Goal: Communication & Community: Connect with others

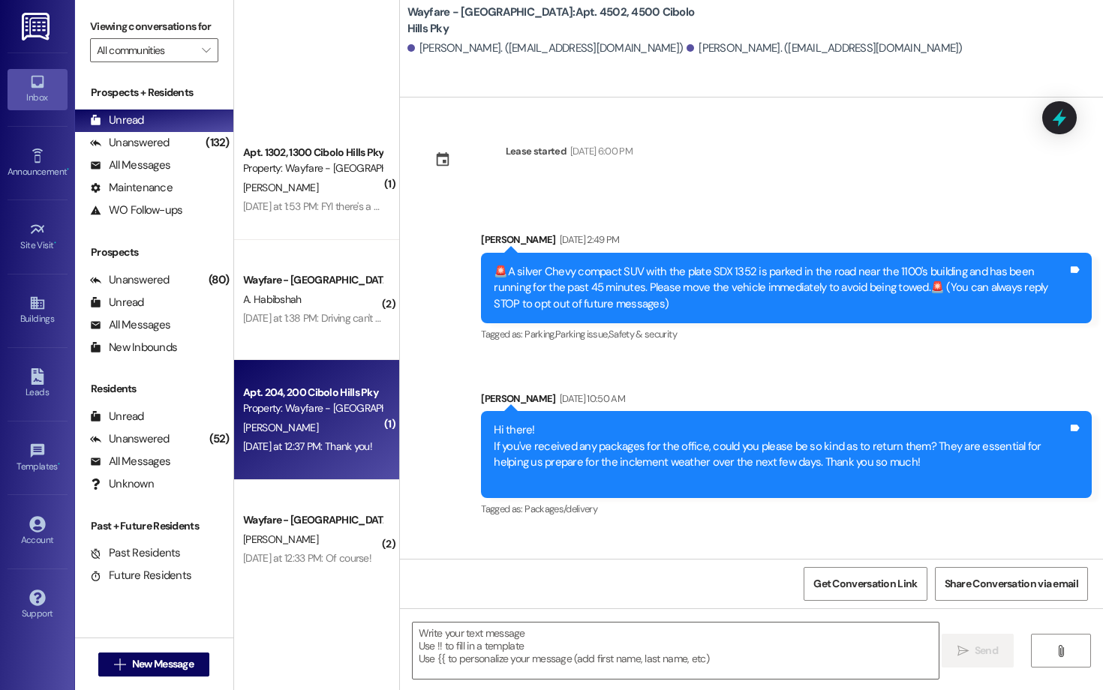
scroll to position [10246, 0]
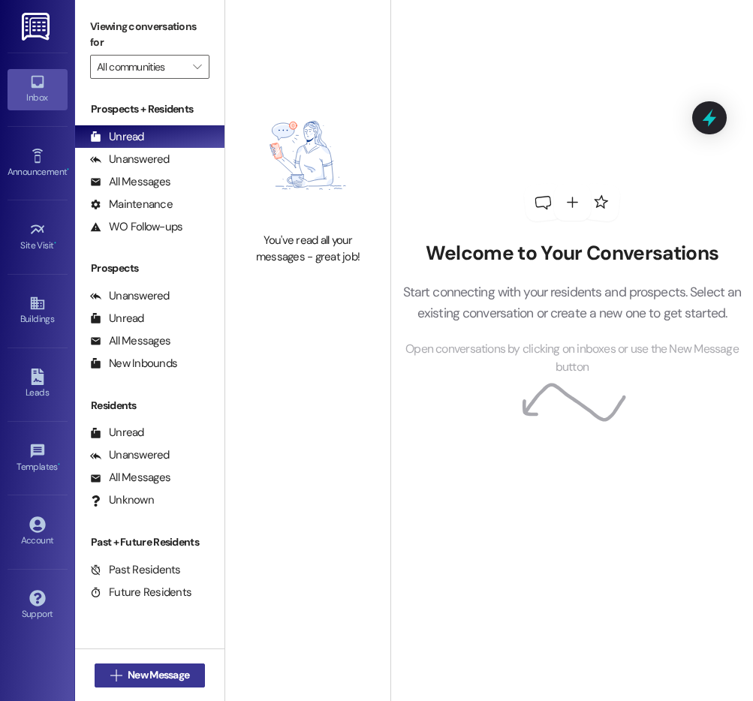
click at [157, 684] on button " New Message" at bounding box center [150, 675] width 111 height 24
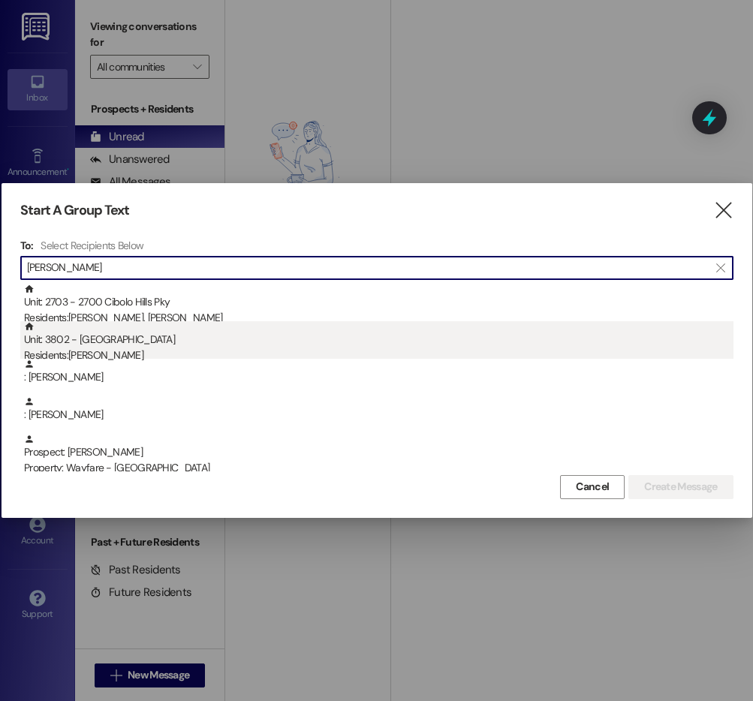
type input "david ha"
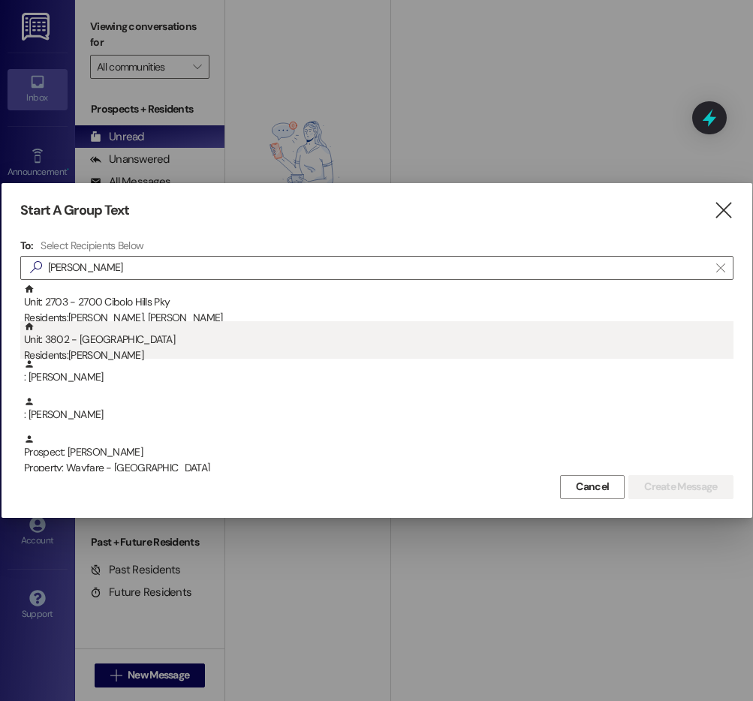
click at [227, 357] on div "Residents: David Harris" at bounding box center [378, 355] width 709 height 16
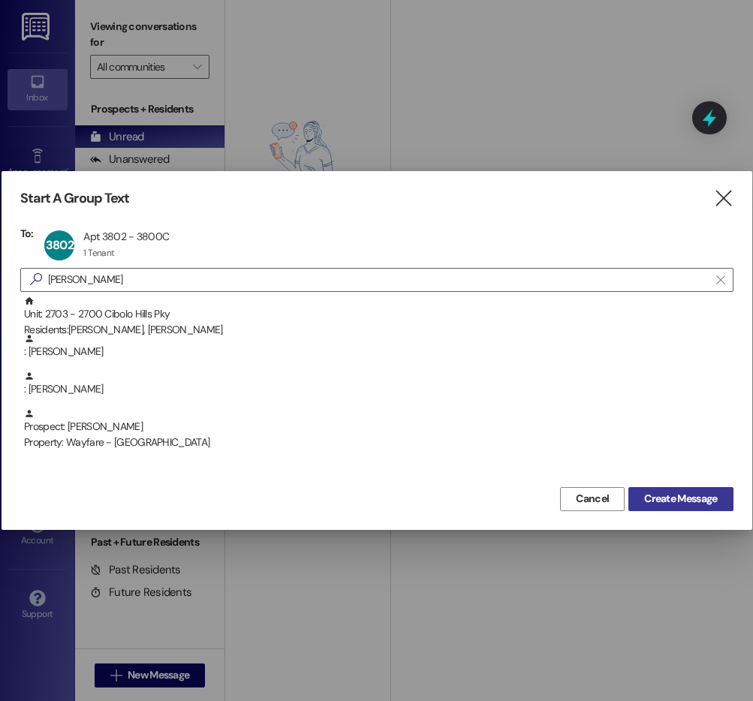
click at [691, 495] on span "Create Message" at bounding box center [680, 499] width 73 height 16
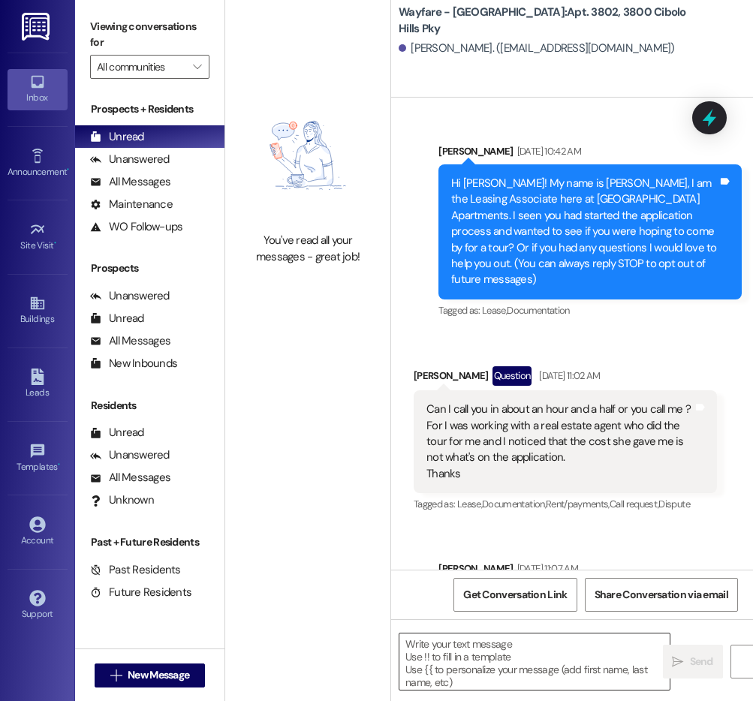
scroll to position [30030, 0]
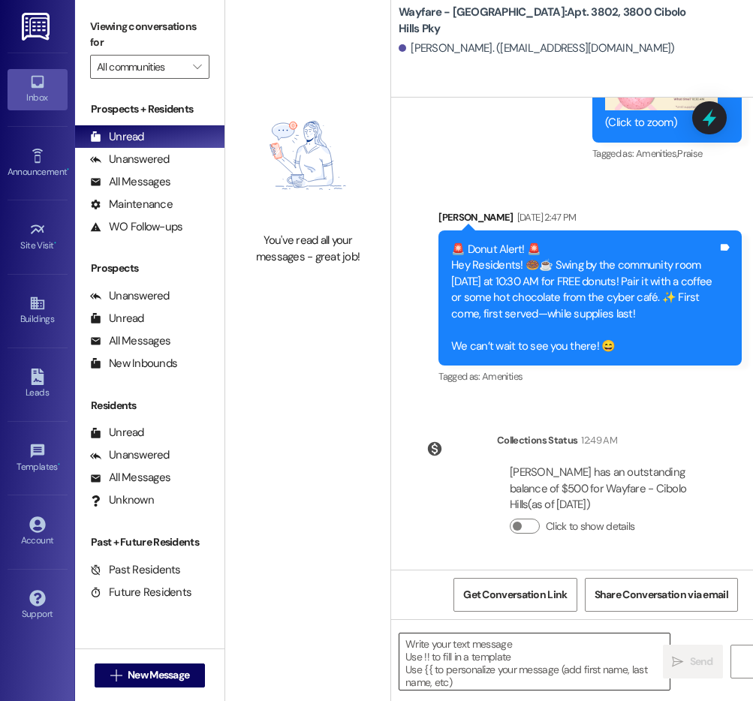
click at [487, 659] on textarea at bounding box center [534, 661] width 270 height 56
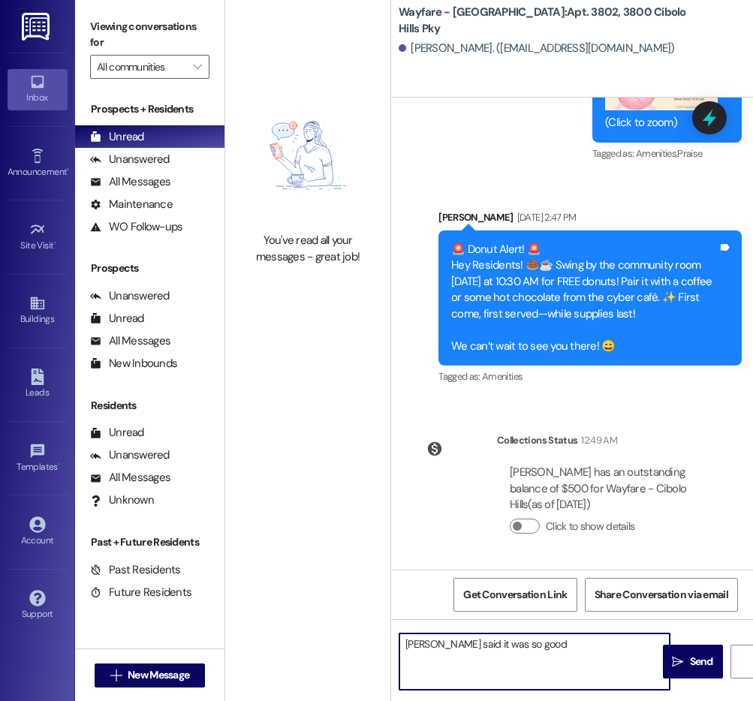
type textarea "[PERSON_NAME] said it was so good!"
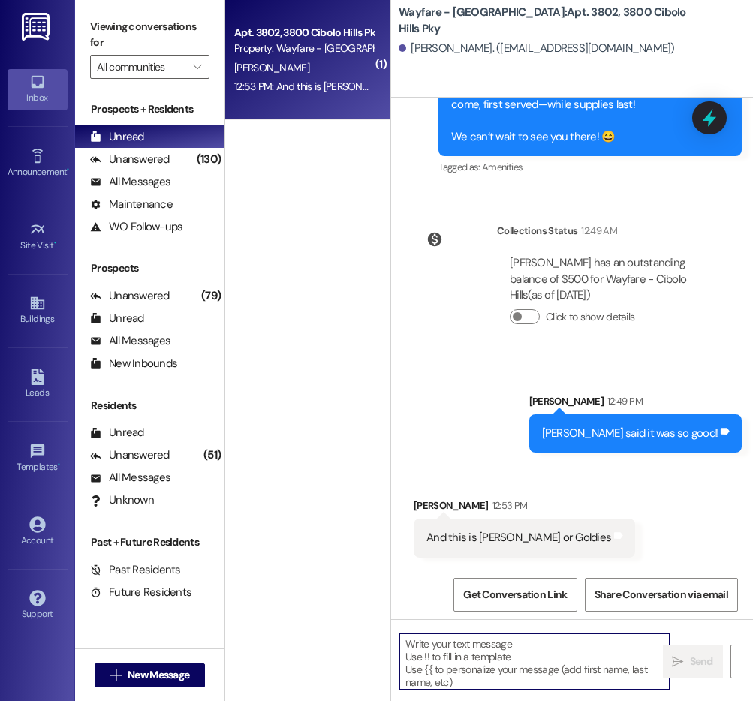
scroll to position [30239, 0]
click at [495, 656] on textarea at bounding box center [534, 661] width 270 height 56
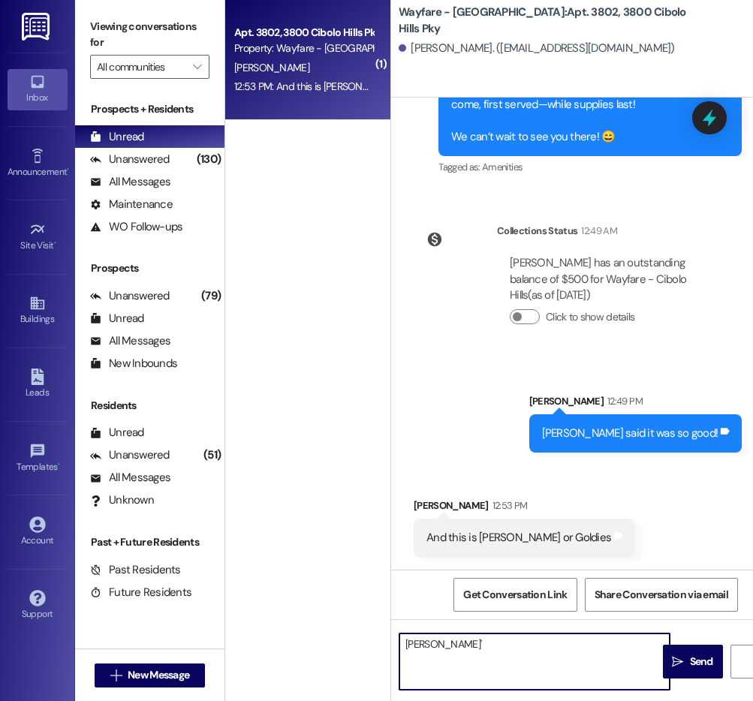
type textarea "[PERSON_NAME]"
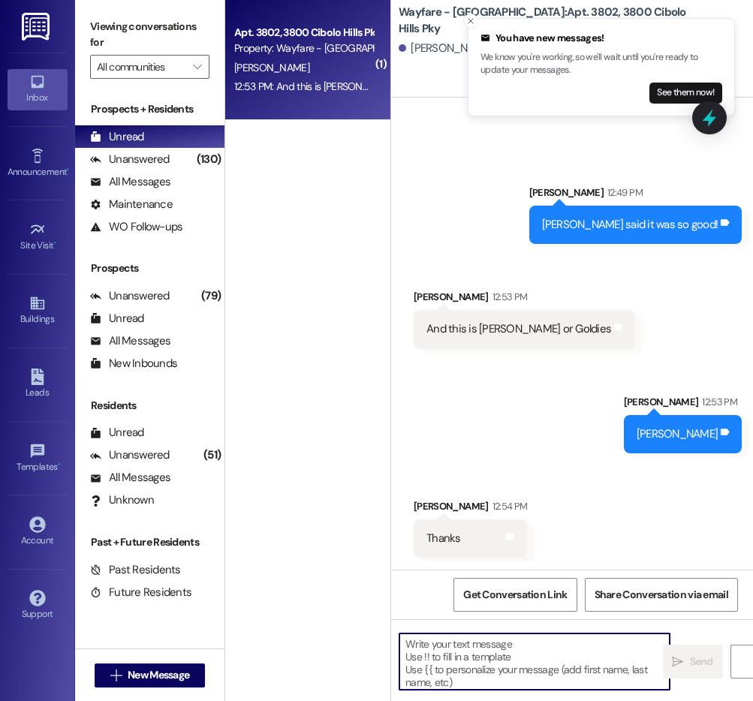
scroll to position [30448, 0]
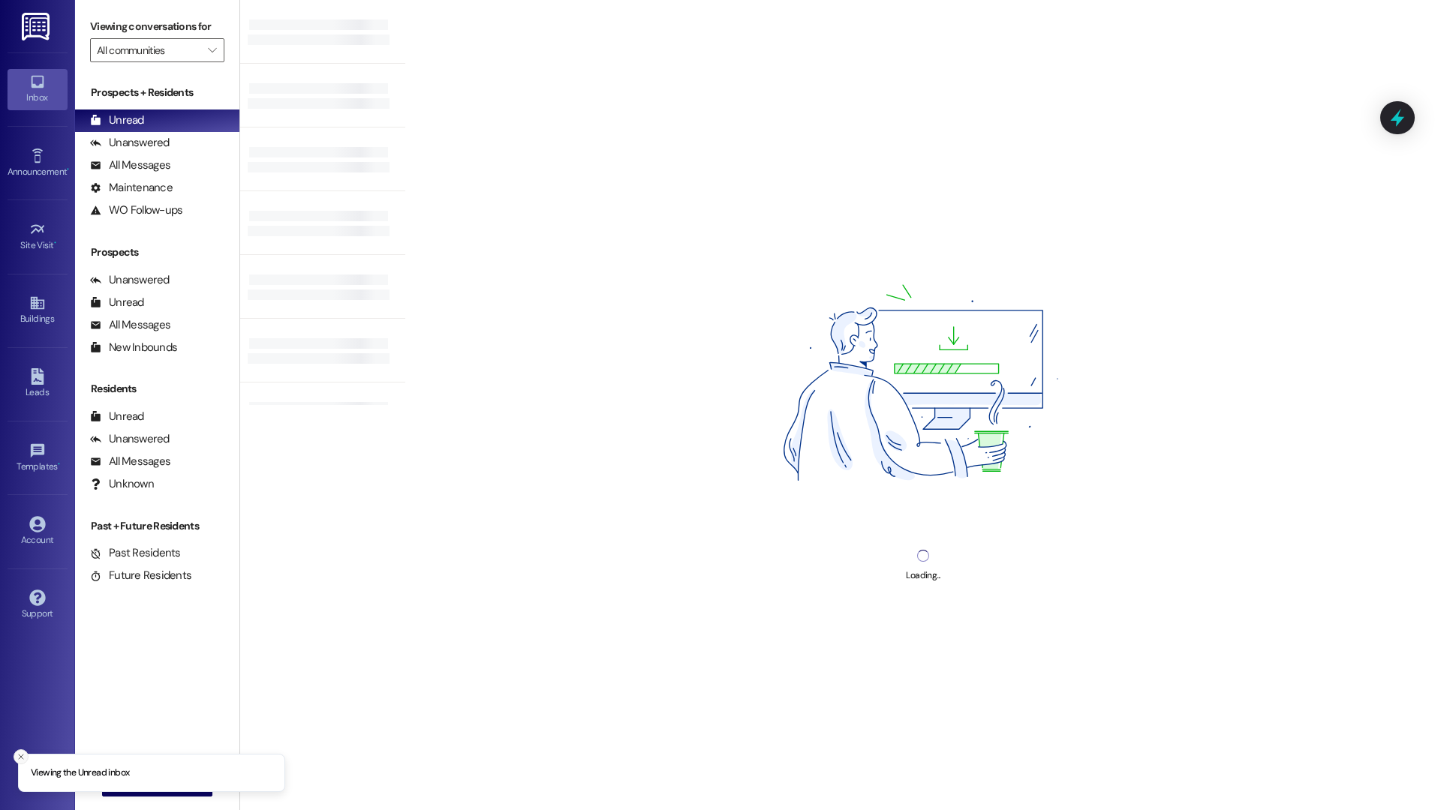
click at [14, 757] on button "Close toast" at bounding box center [21, 757] width 15 height 15
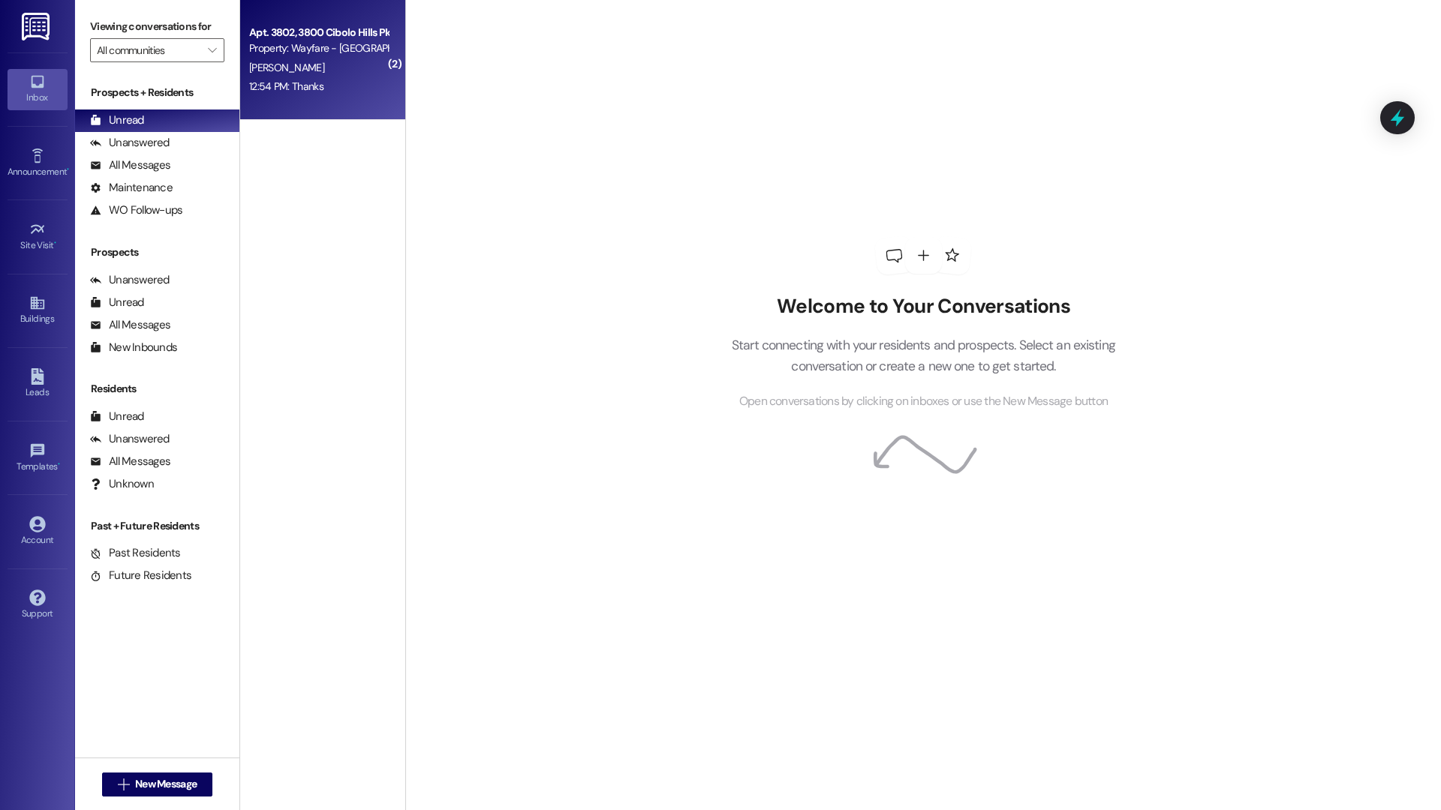
click at [248, 74] on div "[PERSON_NAME]" at bounding box center [319, 68] width 142 height 19
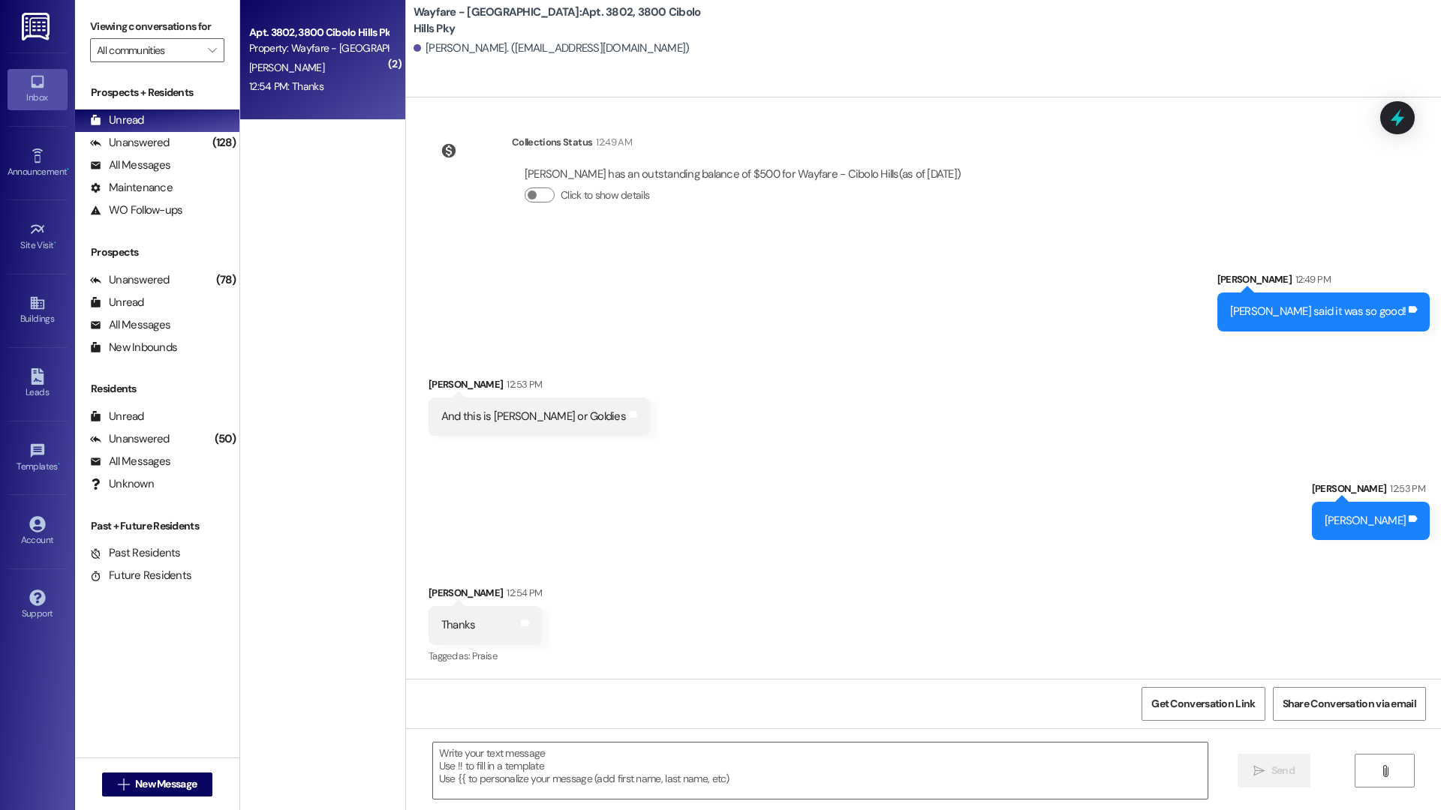
scroll to position [23562, 0]
